Goal: Information Seeking & Learning: Learn about a topic

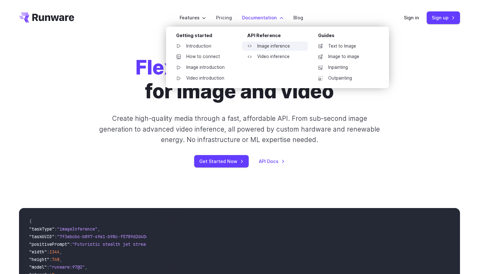
click at [272, 44] on link "Image inference" at bounding box center [275, 45] width 66 height 9
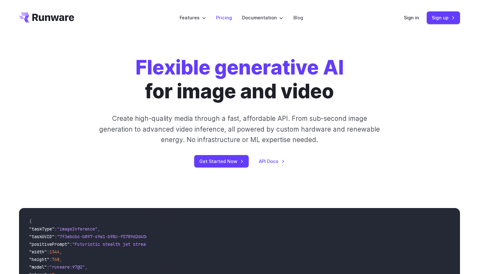
click at [224, 18] on link "Pricing" at bounding box center [224, 17] width 16 height 7
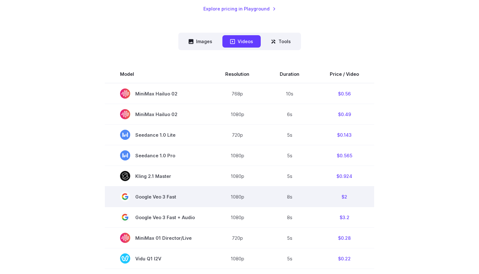
scroll to position [164, 0]
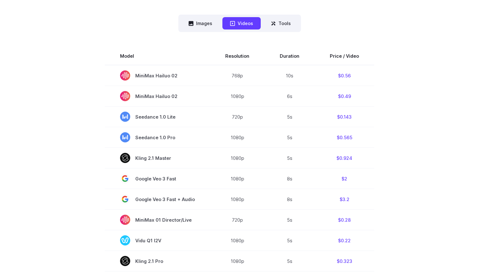
click at [284, 38] on div "Model Size Steps Price / Image FLUX.1 [schnell] 1024x1024 4 $0.0013 FLUX.1 [dev…" at bounding box center [239, 254] width 441 height 444
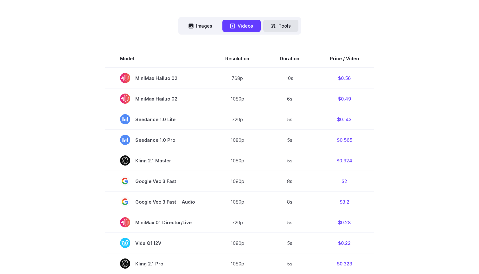
click at [278, 26] on button "Tools" at bounding box center [280, 26] width 35 height 12
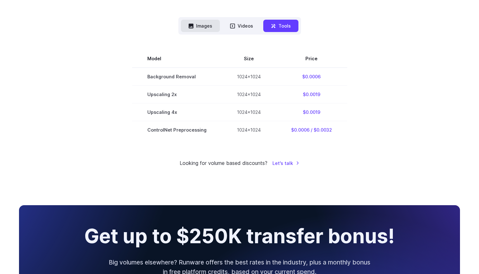
click at [216, 27] on button "Images" at bounding box center [200, 26] width 39 height 12
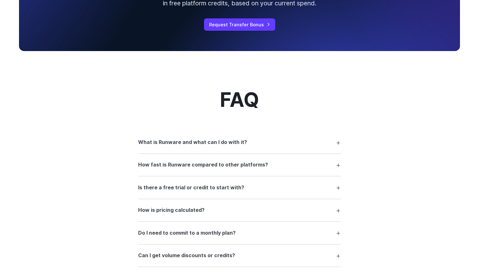
scroll to position [768, 0]
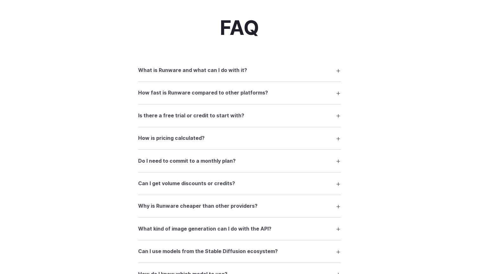
click at [267, 73] on summary "What is Runware and what can I do with it?" at bounding box center [239, 70] width 203 height 12
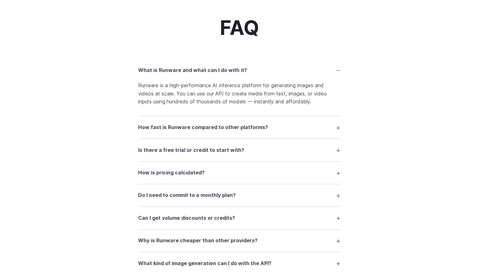
click at [267, 127] on summary "How fast is Runware compared to other platforms?" at bounding box center [239, 127] width 203 height 12
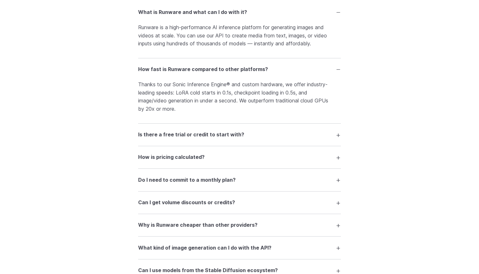
scroll to position [826, 0]
click at [256, 135] on summary "Is there a free trial or credit to start with?" at bounding box center [239, 134] width 203 height 12
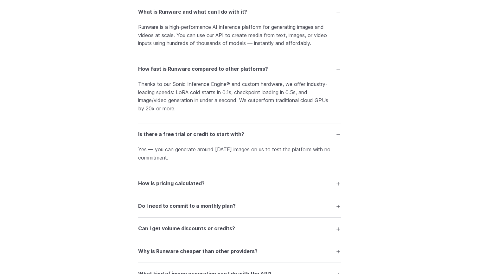
click at [276, 180] on summary "How is pricing calculated?" at bounding box center [239, 183] width 203 height 12
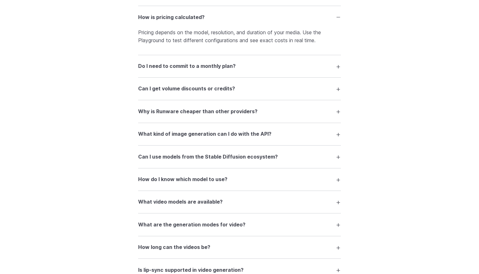
scroll to position [992, 0]
click at [256, 154] on h3 "Can I use models from the Stable Diffusion ecosystem?" at bounding box center [208, 156] width 140 height 8
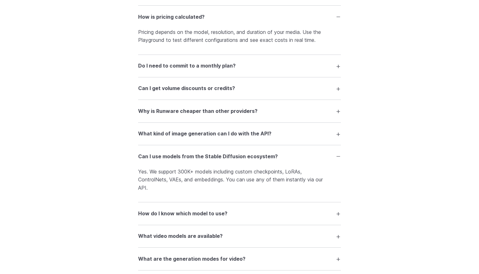
click at [269, 205] on details "How do I know which model to use? Our Playground lets you test any model before…" at bounding box center [239, 213] width 203 height 22
click at [277, 215] on summary "How do I know which model to use?" at bounding box center [239, 213] width 203 height 12
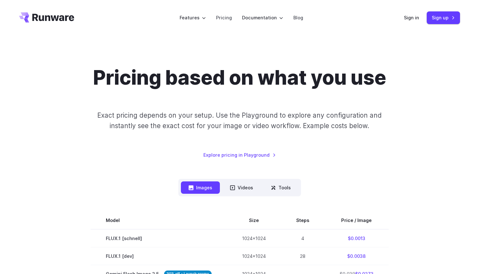
scroll to position [0, 0]
click at [242, 184] on button "Videos" at bounding box center [241, 187] width 38 height 12
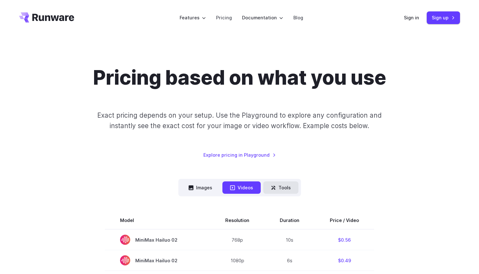
click at [276, 188] on button "Tools" at bounding box center [280, 187] width 35 height 12
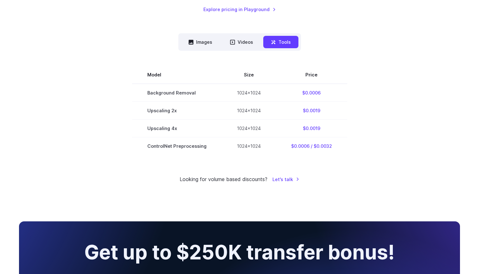
scroll to position [147, 0]
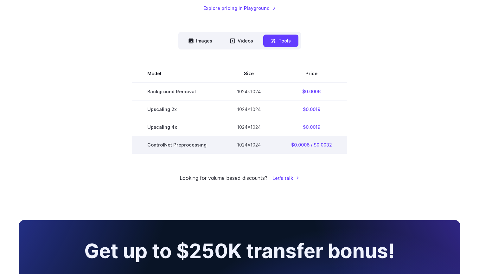
click at [179, 146] on td "ControlNet Preprocessing" at bounding box center [177, 145] width 90 height 18
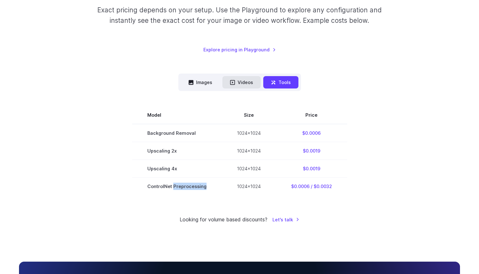
click at [234, 85] on button "Videos" at bounding box center [241, 82] width 38 height 12
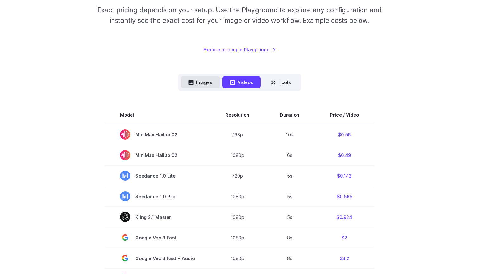
click at [207, 83] on button "Images" at bounding box center [200, 82] width 39 height 12
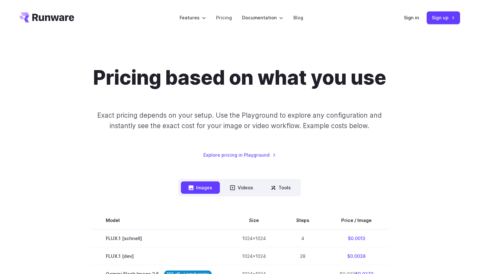
scroll to position [0, 0]
click at [67, 16] on icon "Go to /" at bounding box center [46, 17] width 55 height 10
